Goal: Information Seeking & Learning: Learn about a topic

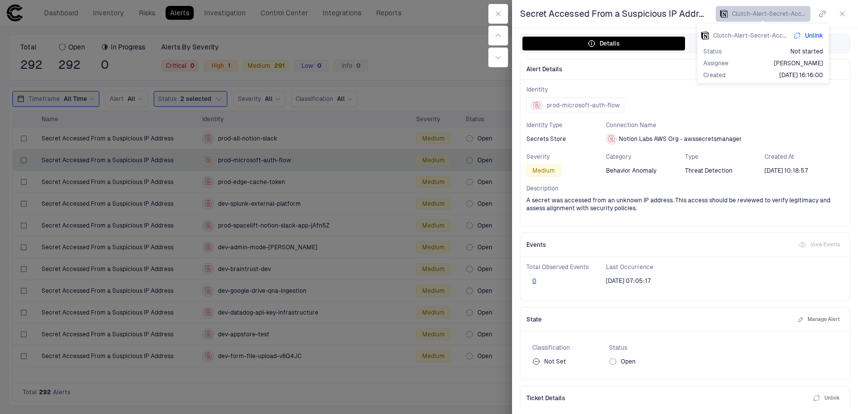
click at [755, 12] on span "Clutch-Alert-Secret-Accessed-From-a-Suspicious-IP-Address-Behavior-Anomaly-2025…" at bounding box center [769, 14] width 74 height 8
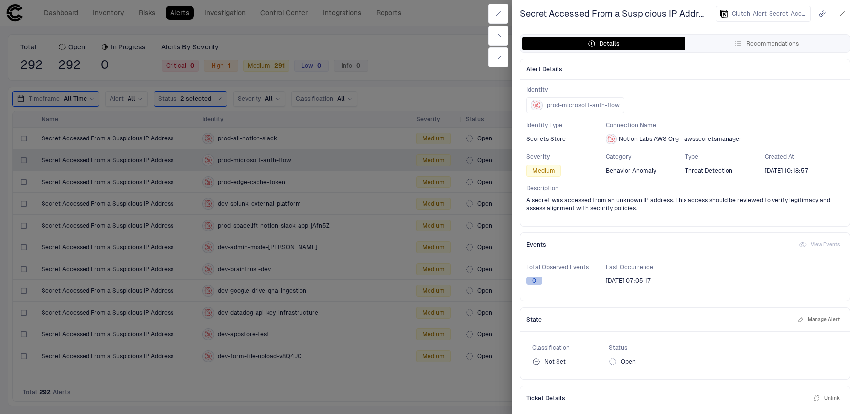
click at [535, 281] on button "0" at bounding box center [535, 281] width 16 height 8
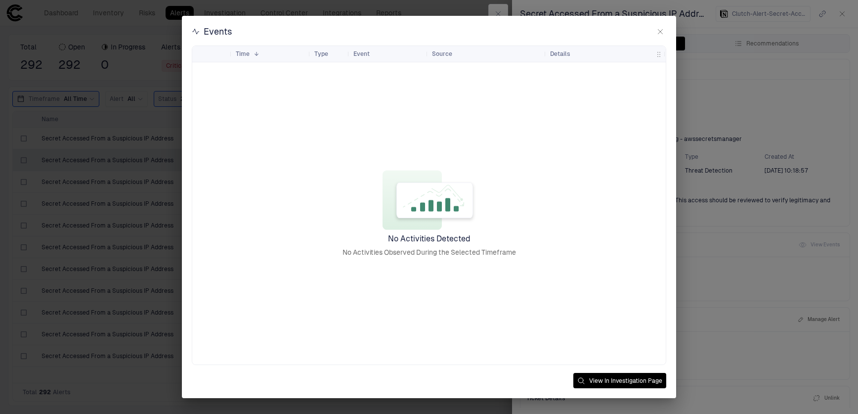
click at [733, 295] on div "Events Drag here to set row groups Drag here to set column labels Time 1 Type" at bounding box center [429, 207] width 858 height 414
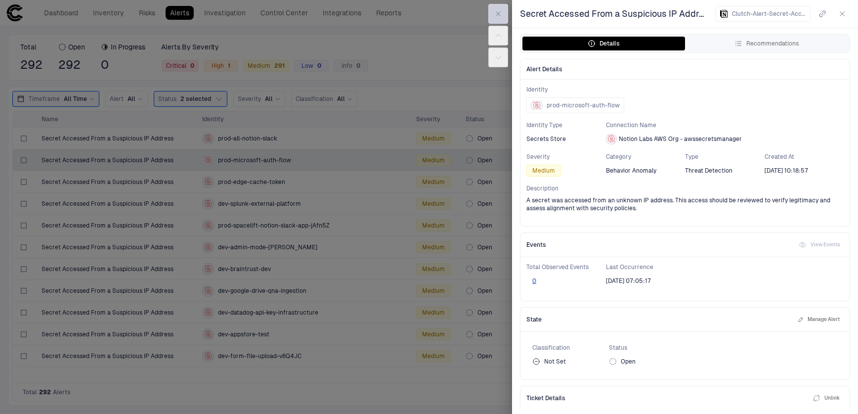
click at [501, 10] on icon "button" at bounding box center [498, 14] width 8 height 8
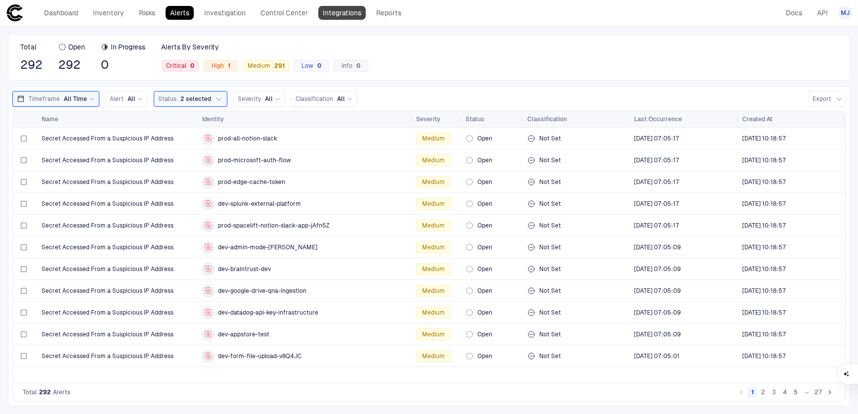
click at [341, 13] on link "Integrations" at bounding box center [341, 13] width 47 height 14
